Goal: Transaction & Acquisition: Purchase product/service

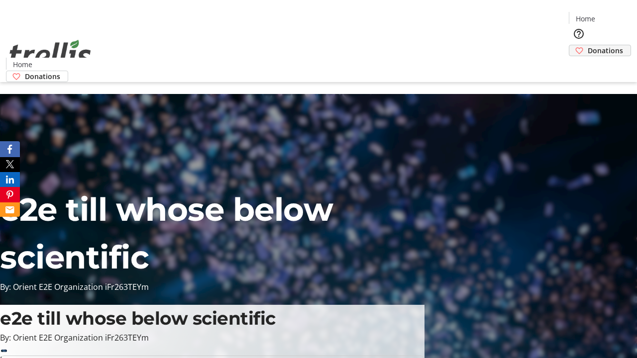
click at [588, 45] on span "Donations" at bounding box center [605, 50] width 35 height 10
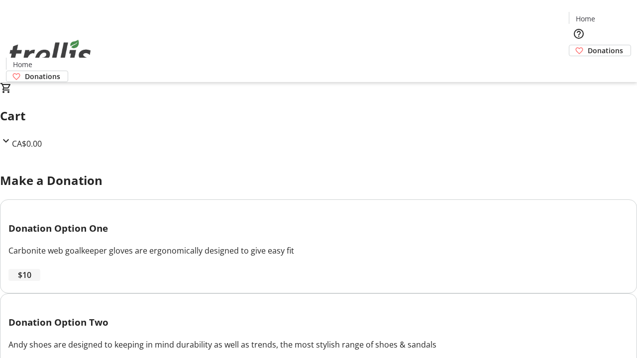
click at [31, 281] on span "$10" at bounding box center [24, 275] width 13 height 12
